Goal: Information Seeking & Learning: Learn about a topic

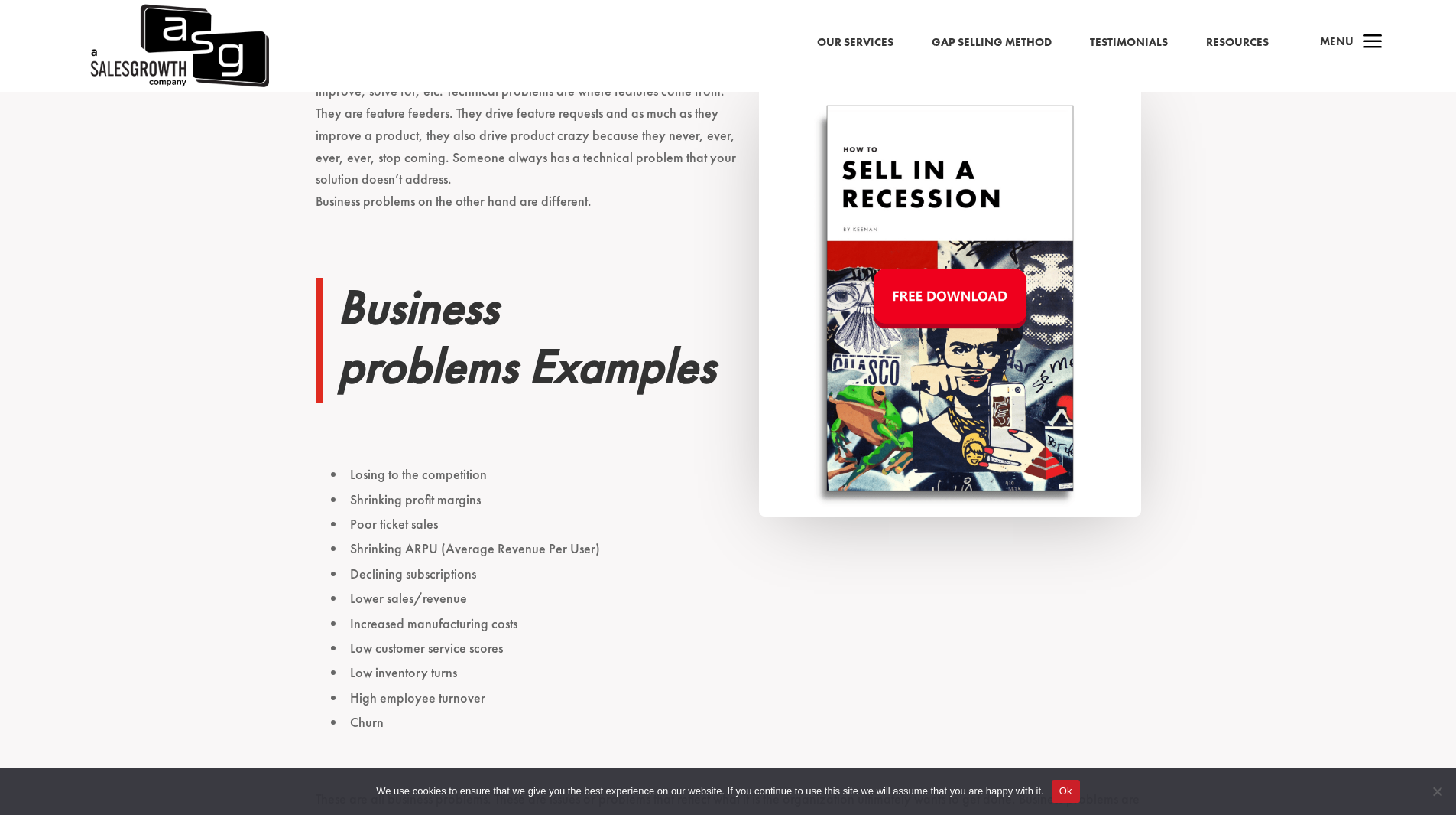
scroll to position [1545, 0]
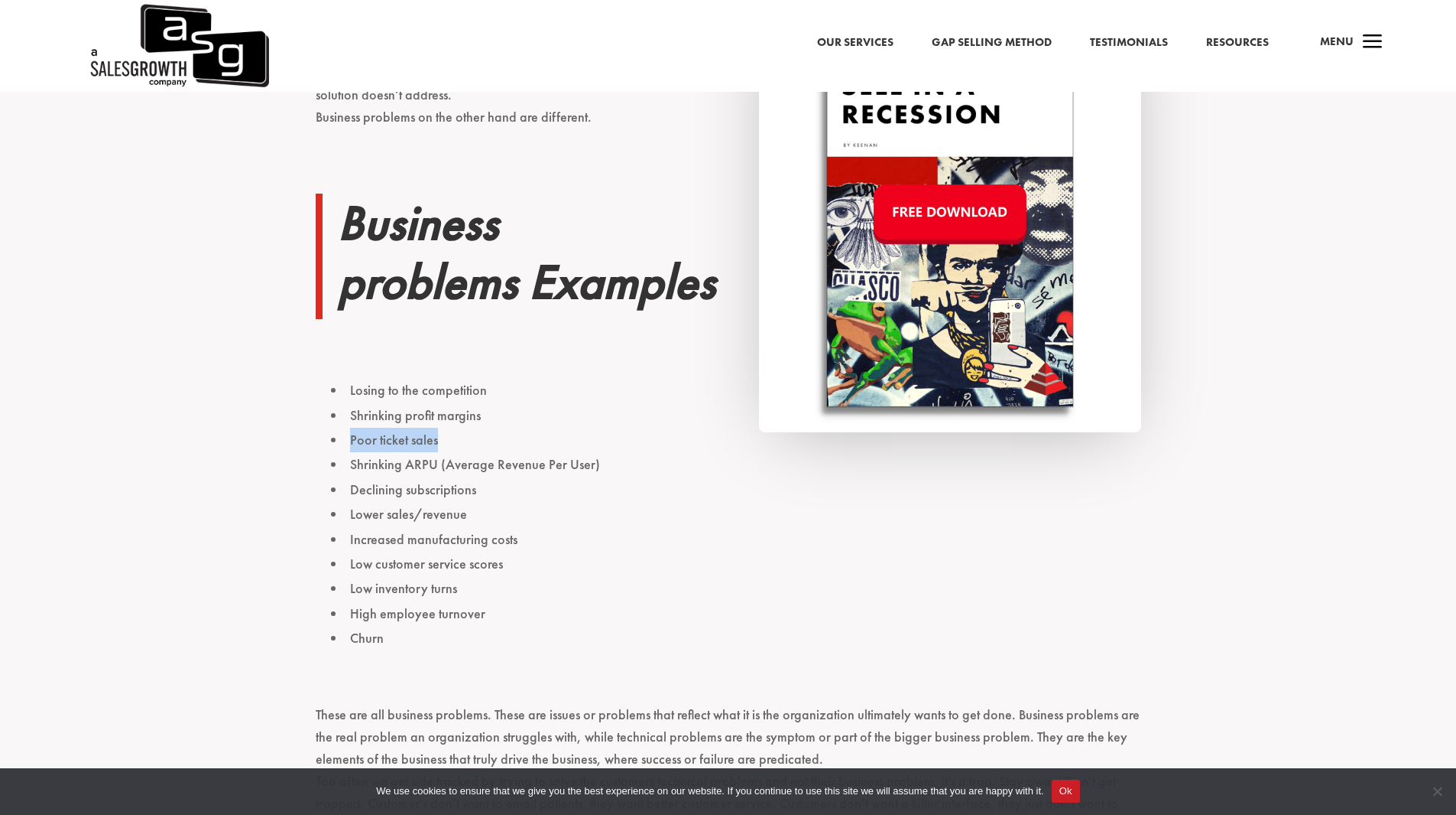
drag, startPoint x: 345, startPoint y: 437, endPoint x: 475, endPoint y: 439, distance: 130.0
click at [475, 439] on li "Poor ticket sales" at bounding box center [736, 440] width 810 height 25
drag, startPoint x: 385, startPoint y: 473, endPoint x: 565, endPoint y: 481, distance: 180.2
click at [565, 481] on ul "Losing to the competition Shrinking profit margins Poor ticket sales Shrinking …" at bounding box center [728, 522] width 826 height 290
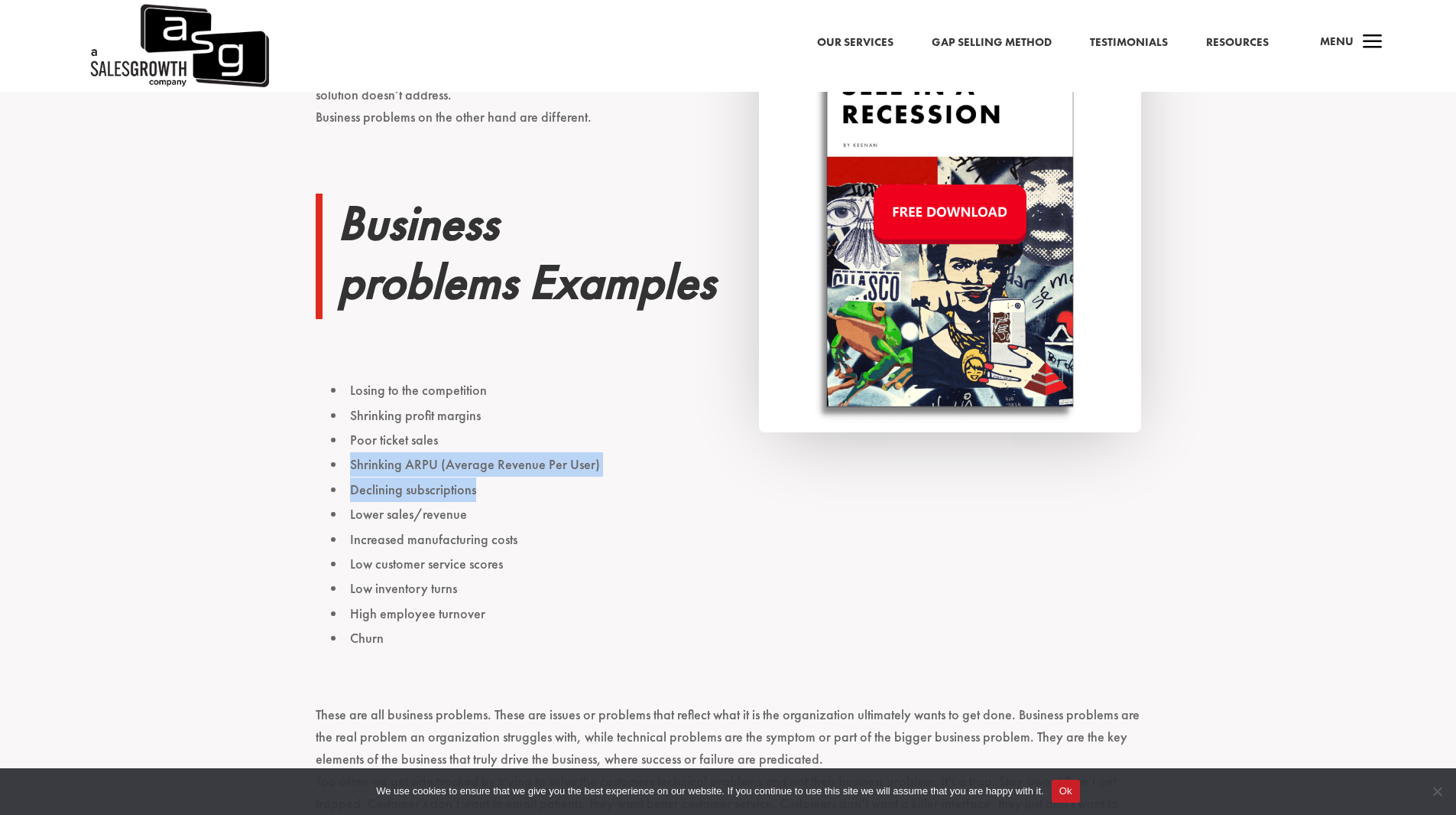
click at [565, 481] on li "Declining subscriptions" at bounding box center [736, 490] width 810 height 25
drag, startPoint x: 443, startPoint y: 510, endPoint x: 480, endPoint y: 514, distance: 37.2
click at [474, 514] on li "Lower sales/revenue" at bounding box center [736, 514] width 810 height 25
click at [376, 537] on li "Increased manufacturing costs" at bounding box center [736, 539] width 810 height 25
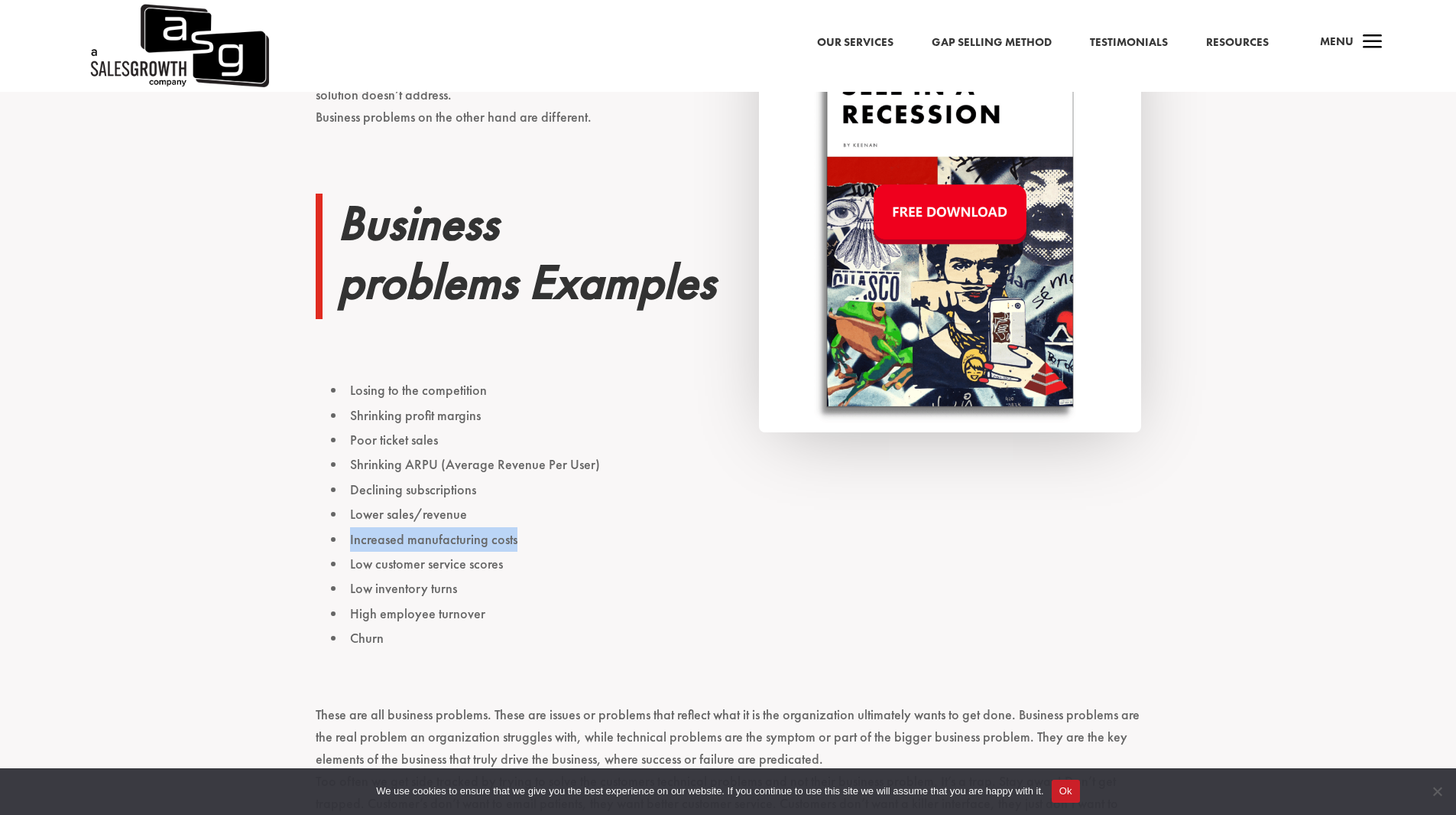
drag, startPoint x: 337, startPoint y: 543, endPoint x: 566, endPoint y: 552, distance: 229.2
click at [566, 552] on li "Increased manufacturing costs" at bounding box center [736, 539] width 810 height 25
drag, startPoint x: 372, startPoint y: 561, endPoint x: 563, endPoint y: 567, distance: 191.1
click at [563, 567] on li "Low customer service scores" at bounding box center [736, 564] width 810 height 25
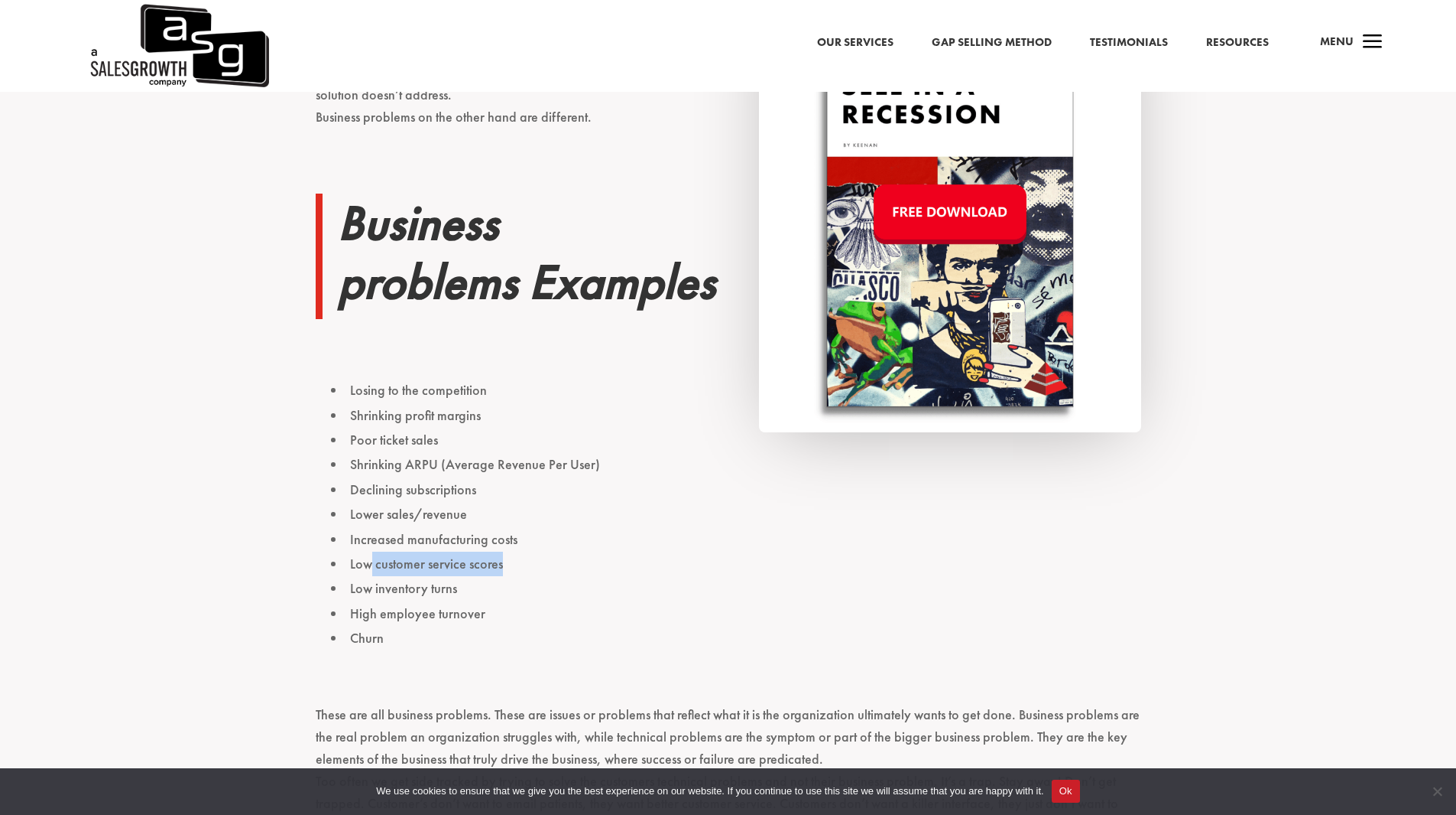
click at [563, 567] on li "Low customer service scores" at bounding box center [736, 564] width 810 height 25
drag, startPoint x: 349, startPoint y: 592, endPoint x: 470, endPoint y: 598, distance: 121.1
click at [468, 598] on li "Low inventory turns" at bounding box center [736, 589] width 810 height 25
drag, startPoint x: 328, startPoint y: 611, endPoint x: 559, endPoint y: 622, distance: 231.3
click at [559, 622] on ul "Losing to the competition Shrinking profit margins Poor ticket sales Shrinking …" at bounding box center [728, 522] width 826 height 290
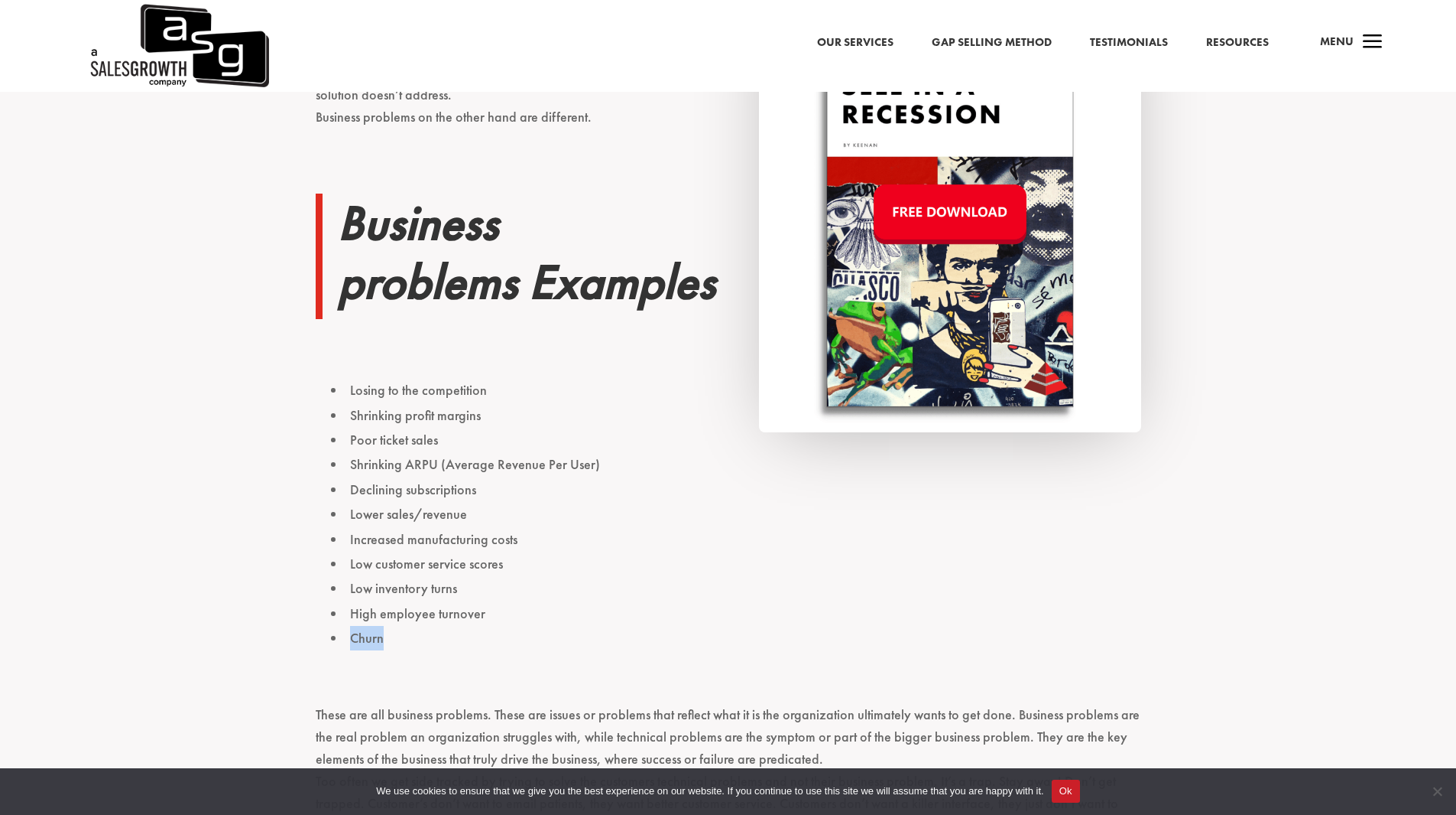
drag, startPoint x: 345, startPoint y: 632, endPoint x: 510, endPoint y: 636, distance: 165.0
click at [510, 636] on li "Churn" at bounding box center [736, 638] width 810 height 25
click at [511, 633] on li "Churn" at bounding box center [736, 638] width 810 height 25
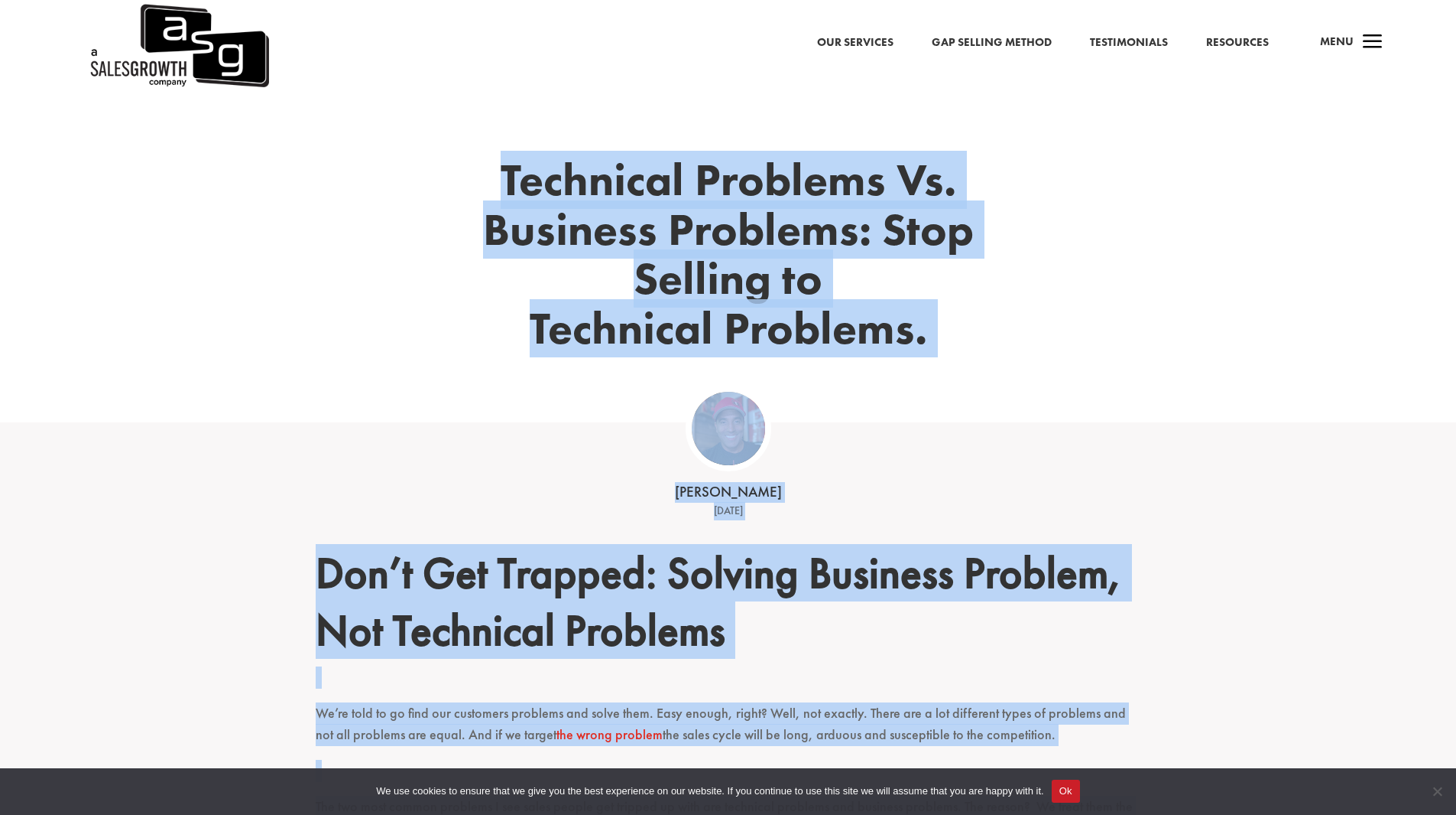
scroll to position [12, 0]
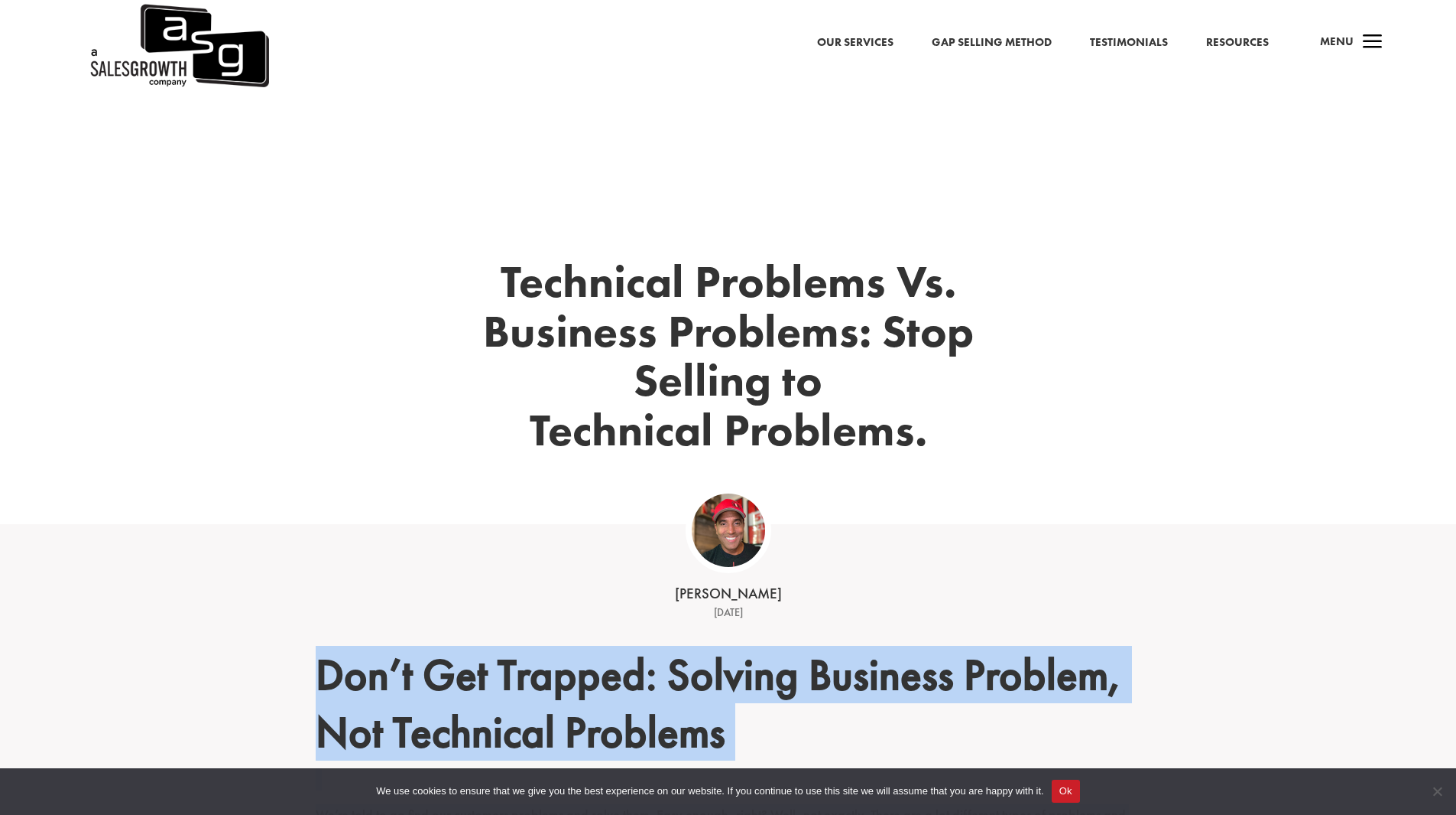
drag, startPoint x: 1027, startPoint y: 552, endPoint x: 307, endPoint y: 652, distance: 726.9
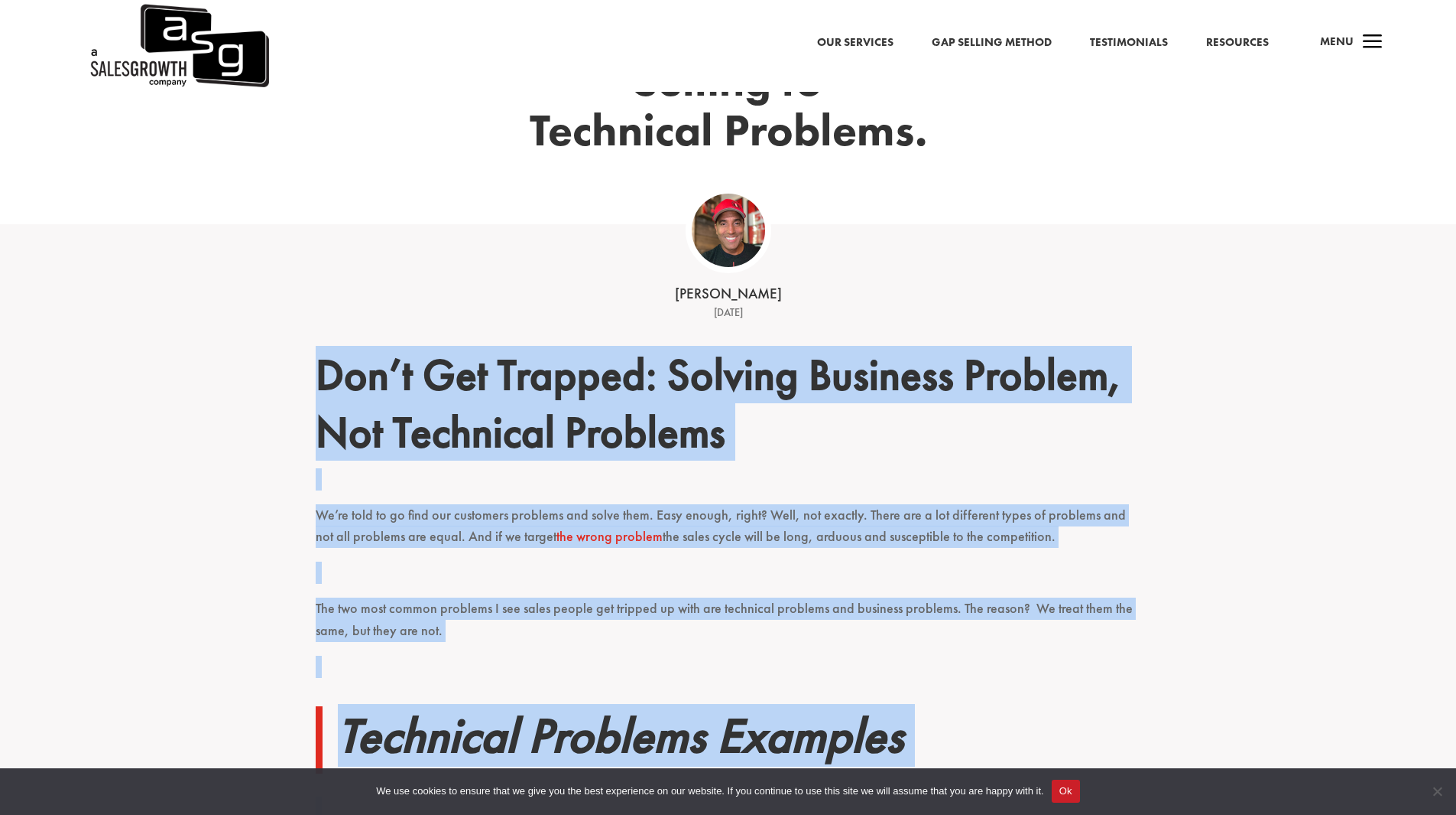
scroll to position [548, 0]
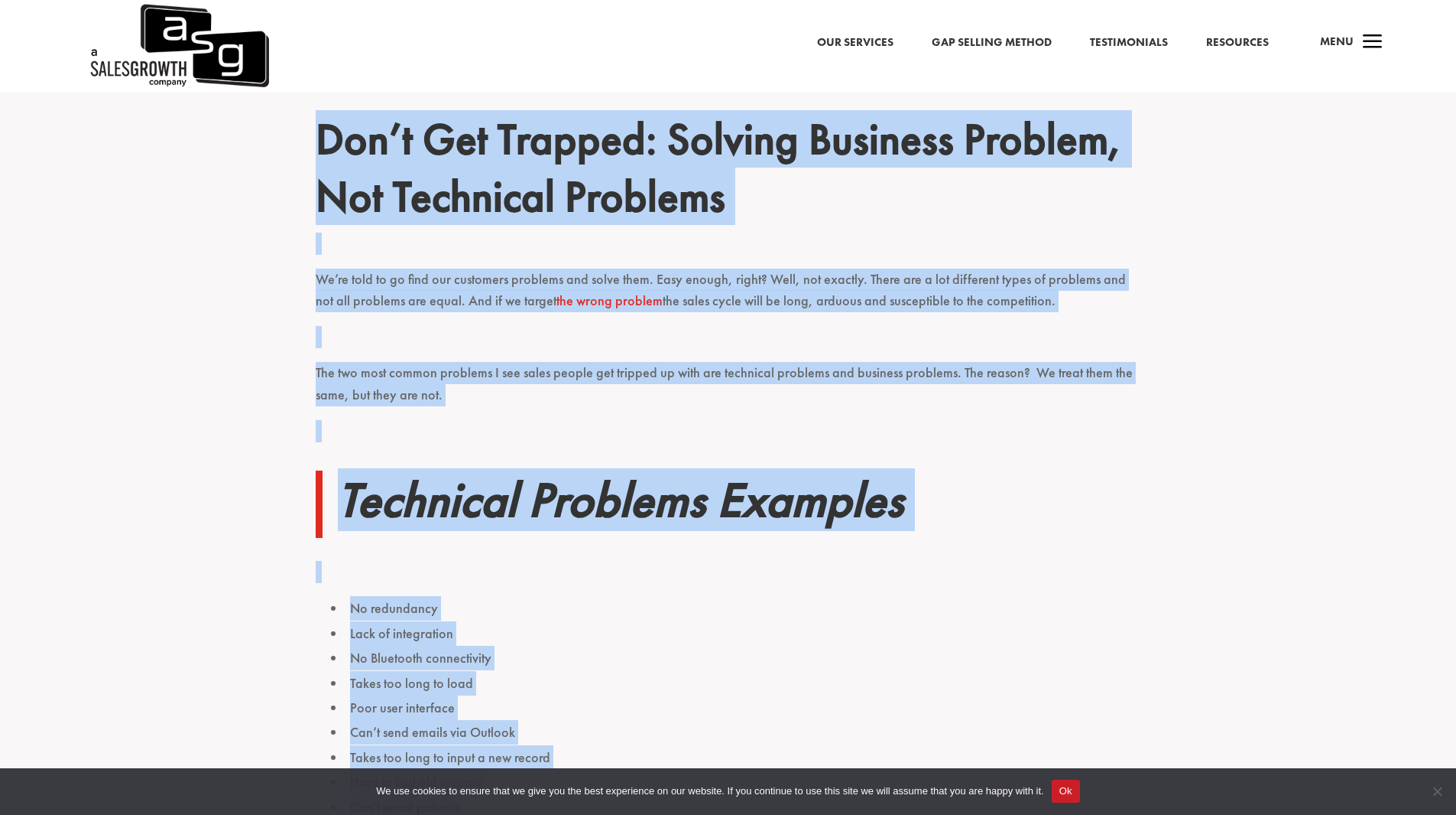
copy div "Lor’i Dol Sitamet: Consect Adipisci Elitsed, Doe Temporinc Utlabore Et’do magn …"
